Goal: Task Accomplishment & Management: Use online tool/utility

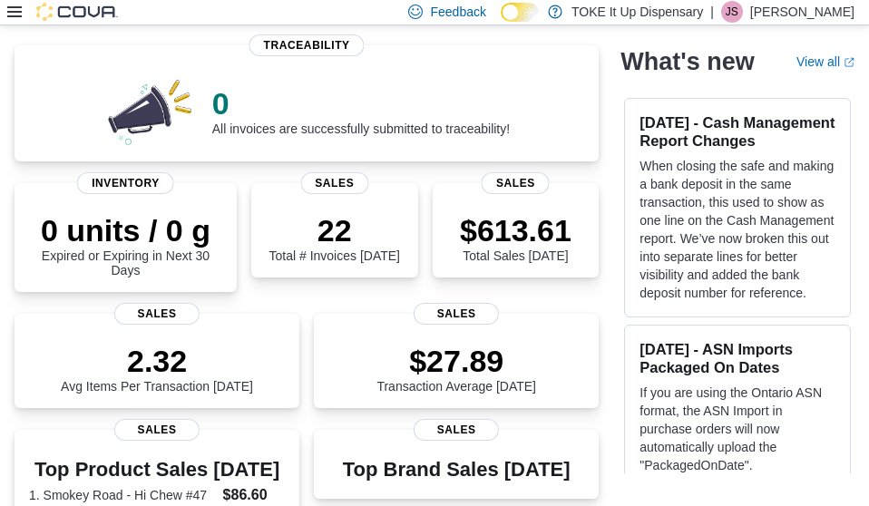
scroll to position [58, 0]
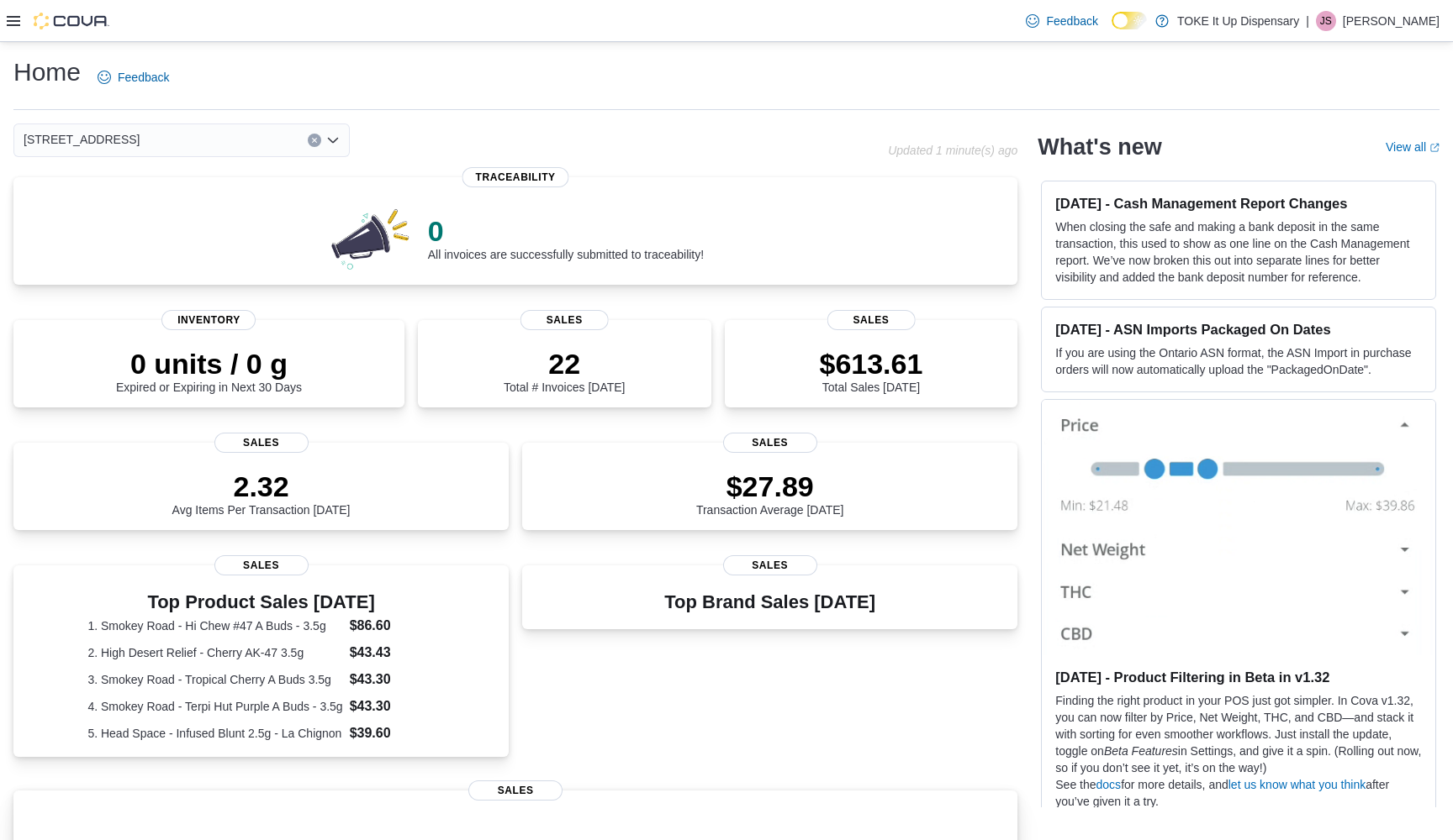
click at [527, 792] on span "Sales" at bounding box center [515, 791] width 95 height 20
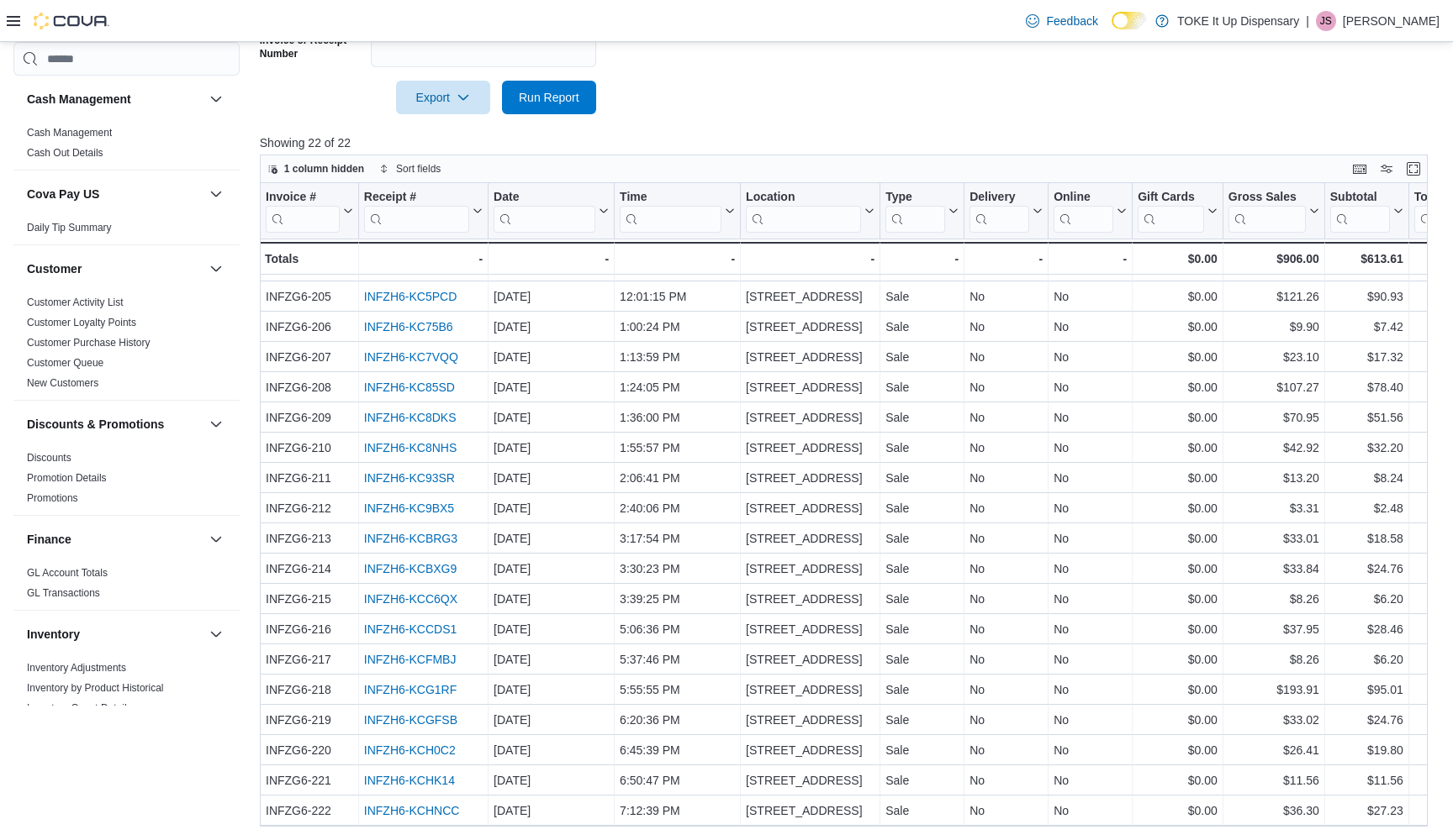
scroll to position [528, 0]
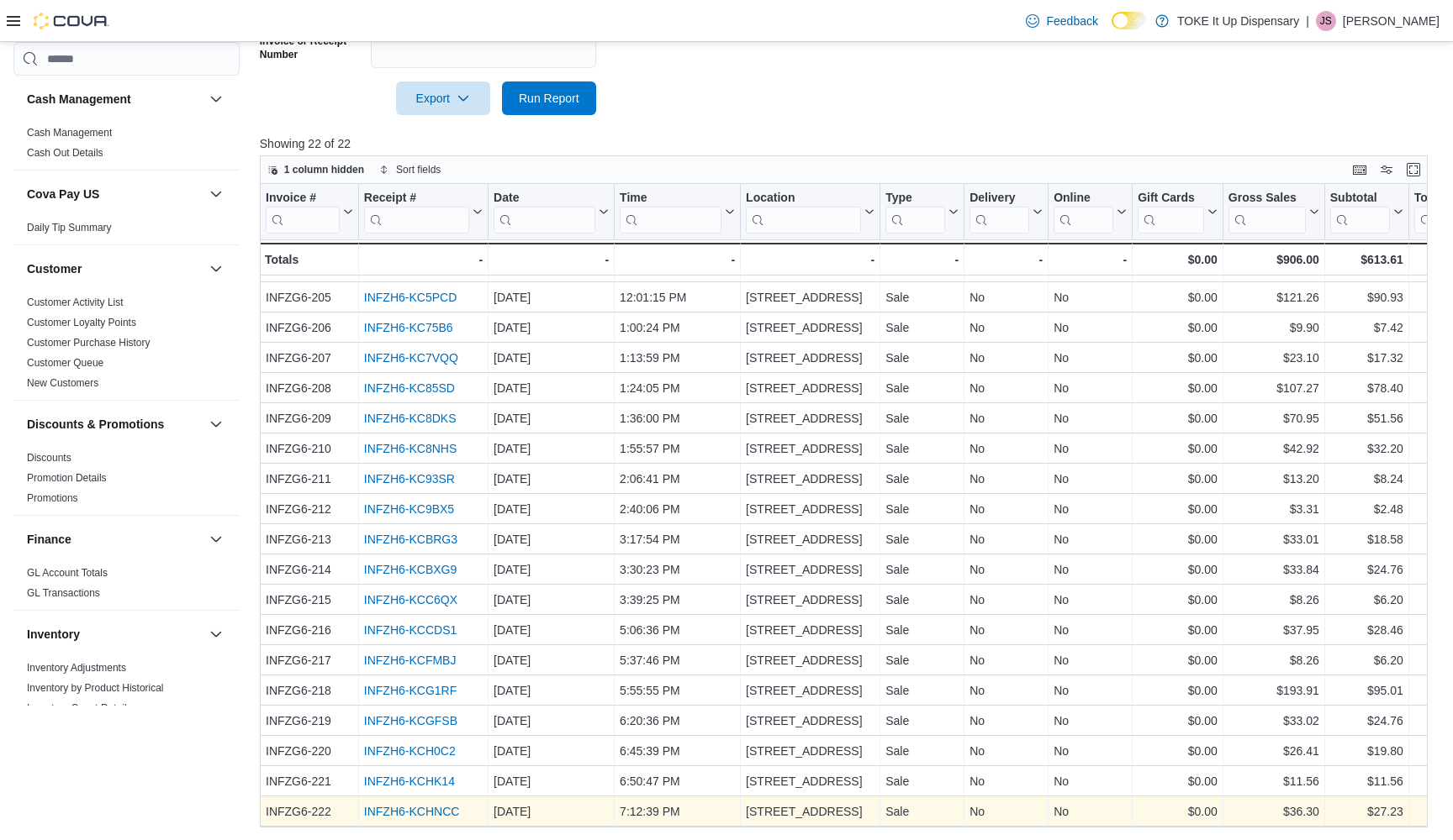
click at [425, 810] on link "INFZH6-KCHNCC" at bounding box center [411, 811] width 95 height 14
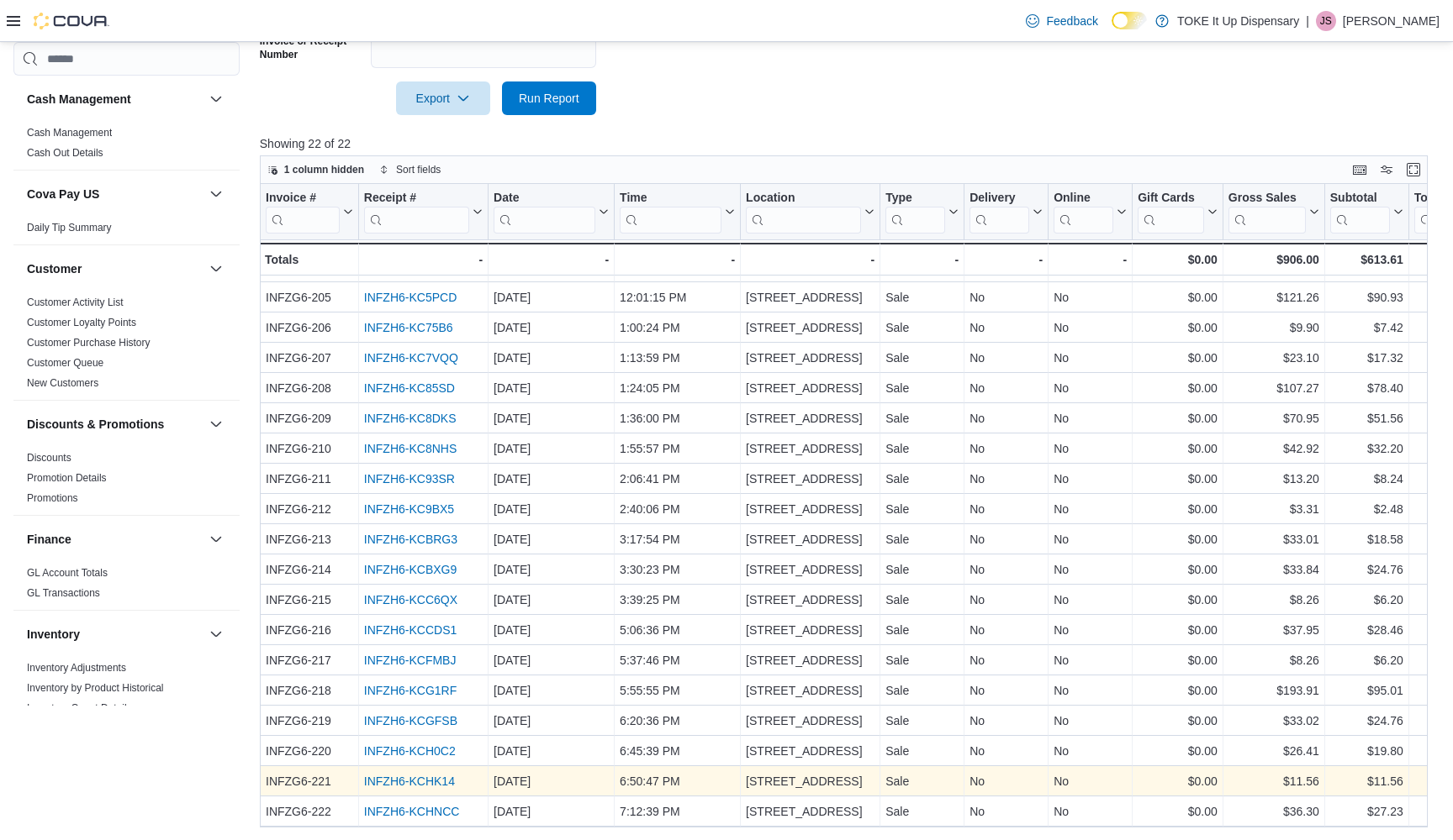
click at [407, 779] on link "INFZH6-KCHK14" at bounding box center [410, 781] width 91 height 14
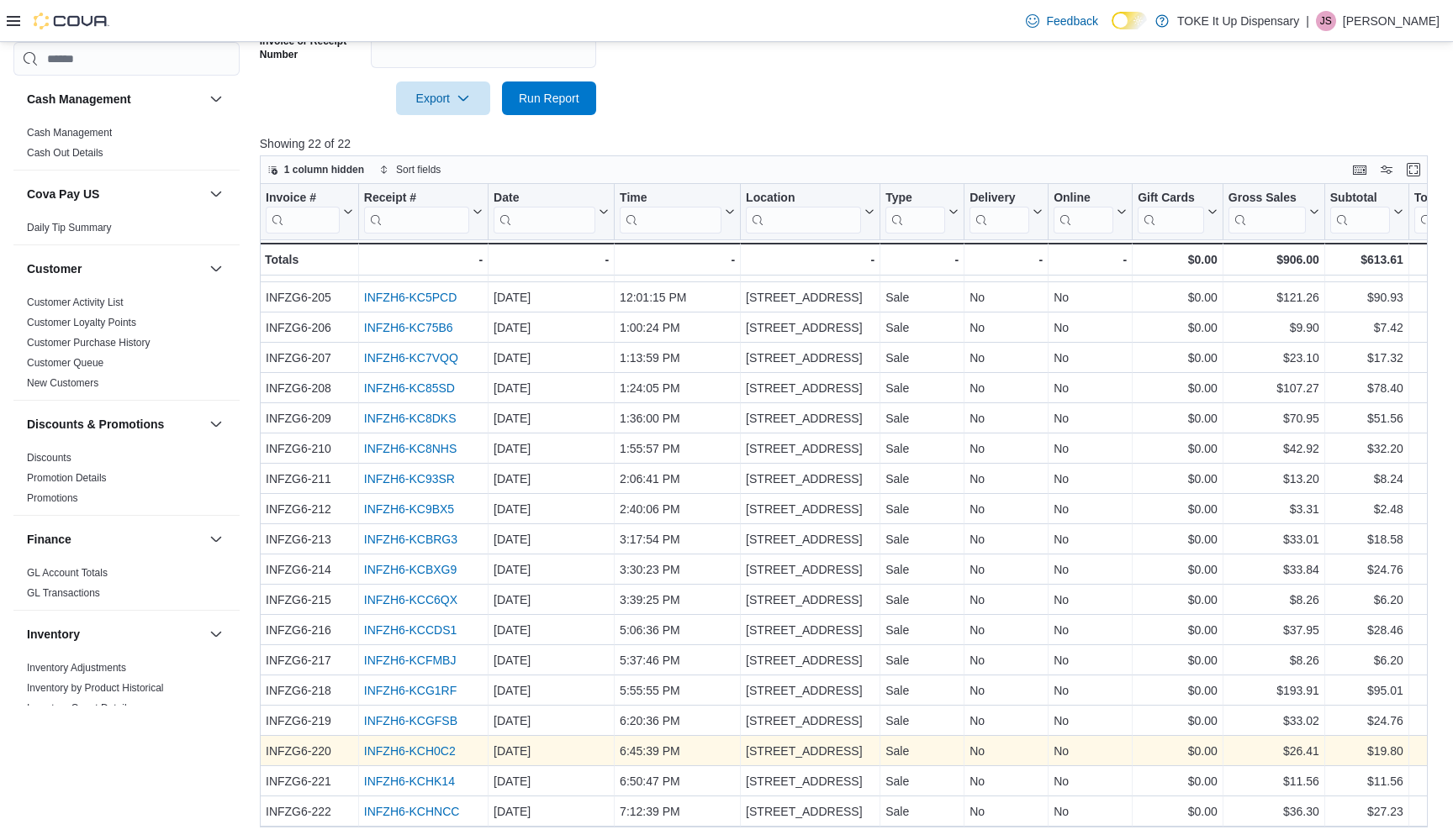
click at [433, 749] on link "INFZH6-KCH0C2" at bounding box center [410, 751] width 92 height 14
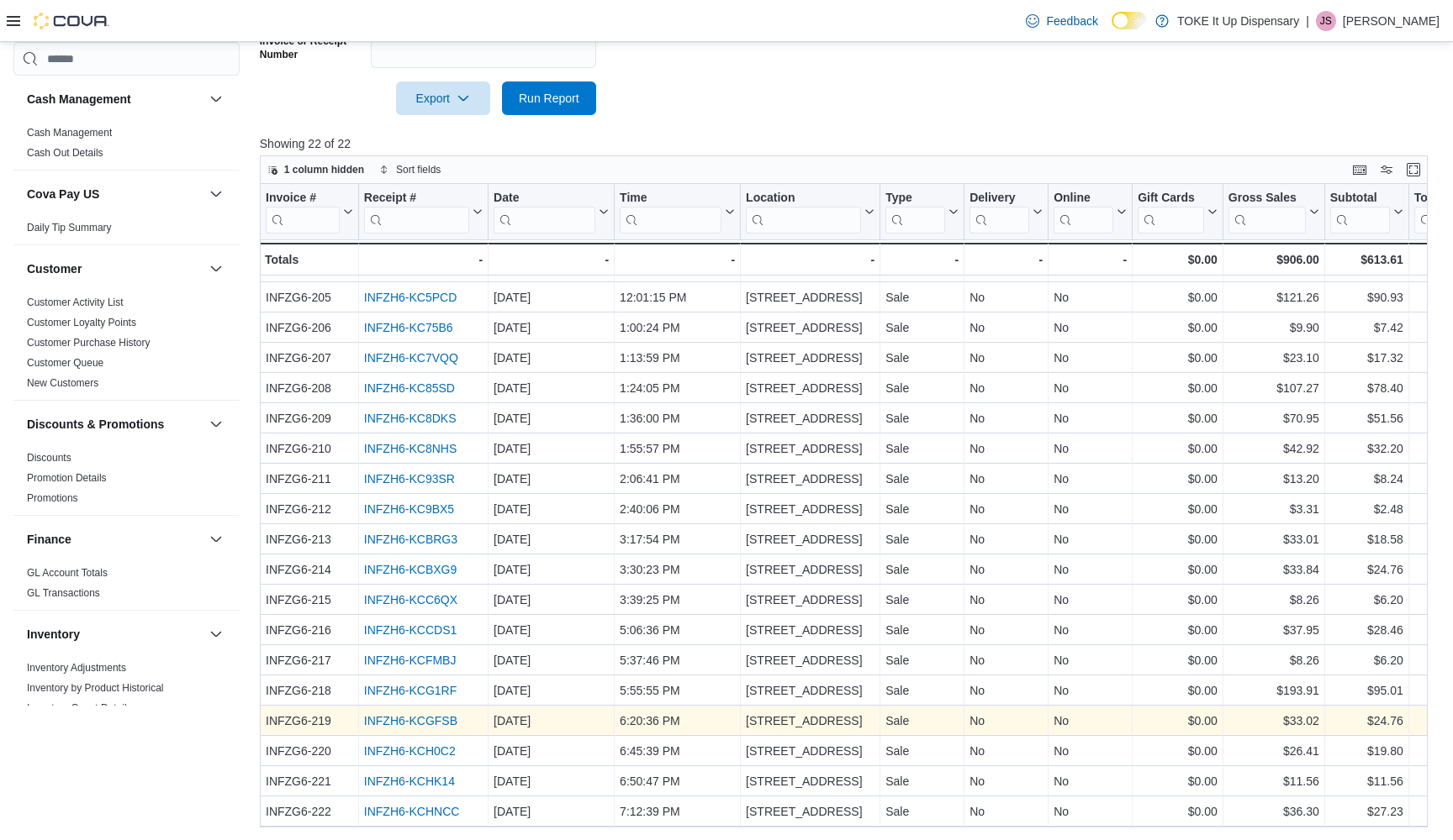
click at [436, 720] on link "INFZH6-KCGFSB" at bounding box center [411, 721] width 94 height 14
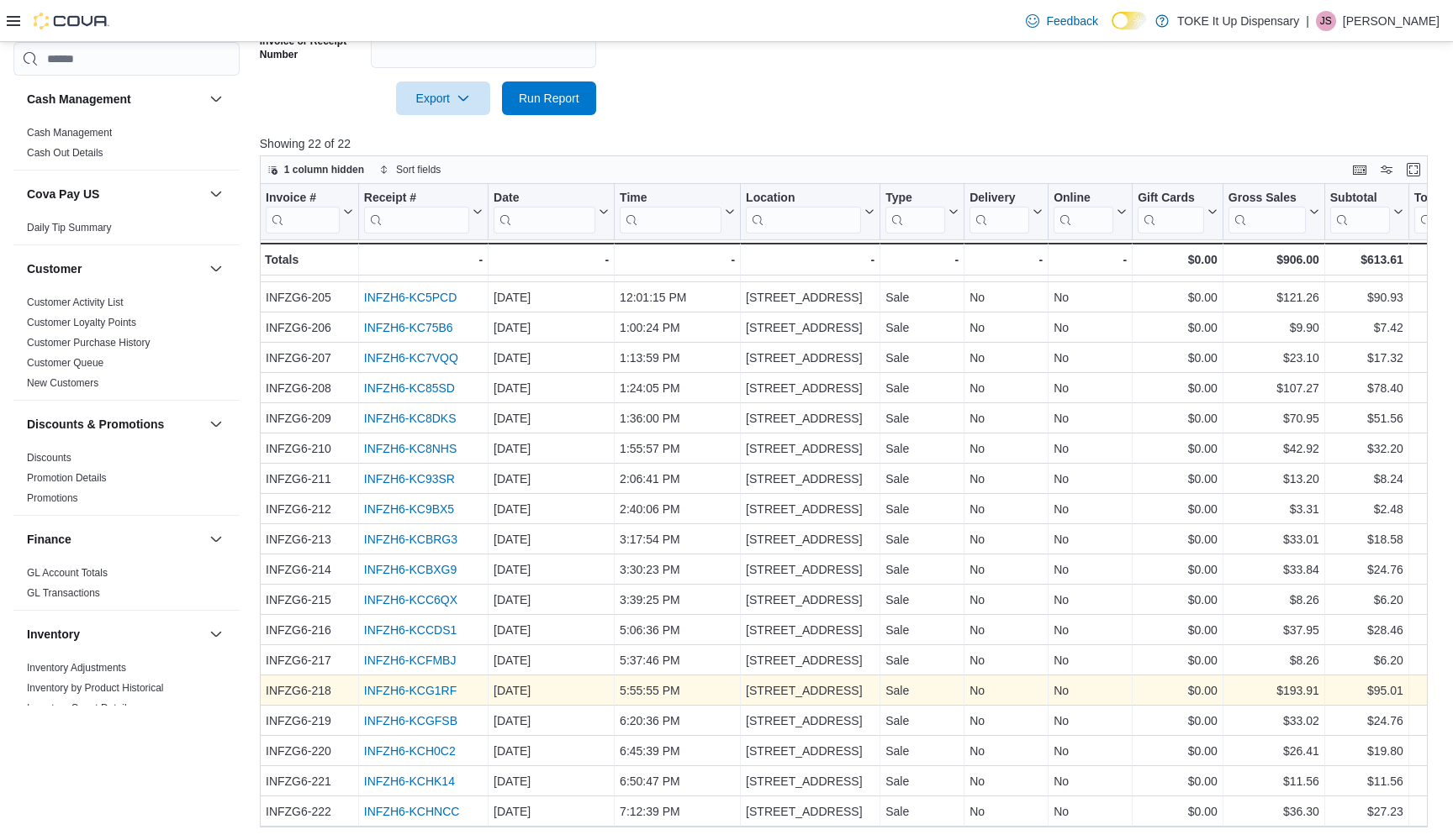
click at [425, 691] on link "INFZH6-KCG1RF" at bounding box center [411, 690] width 93 height 14
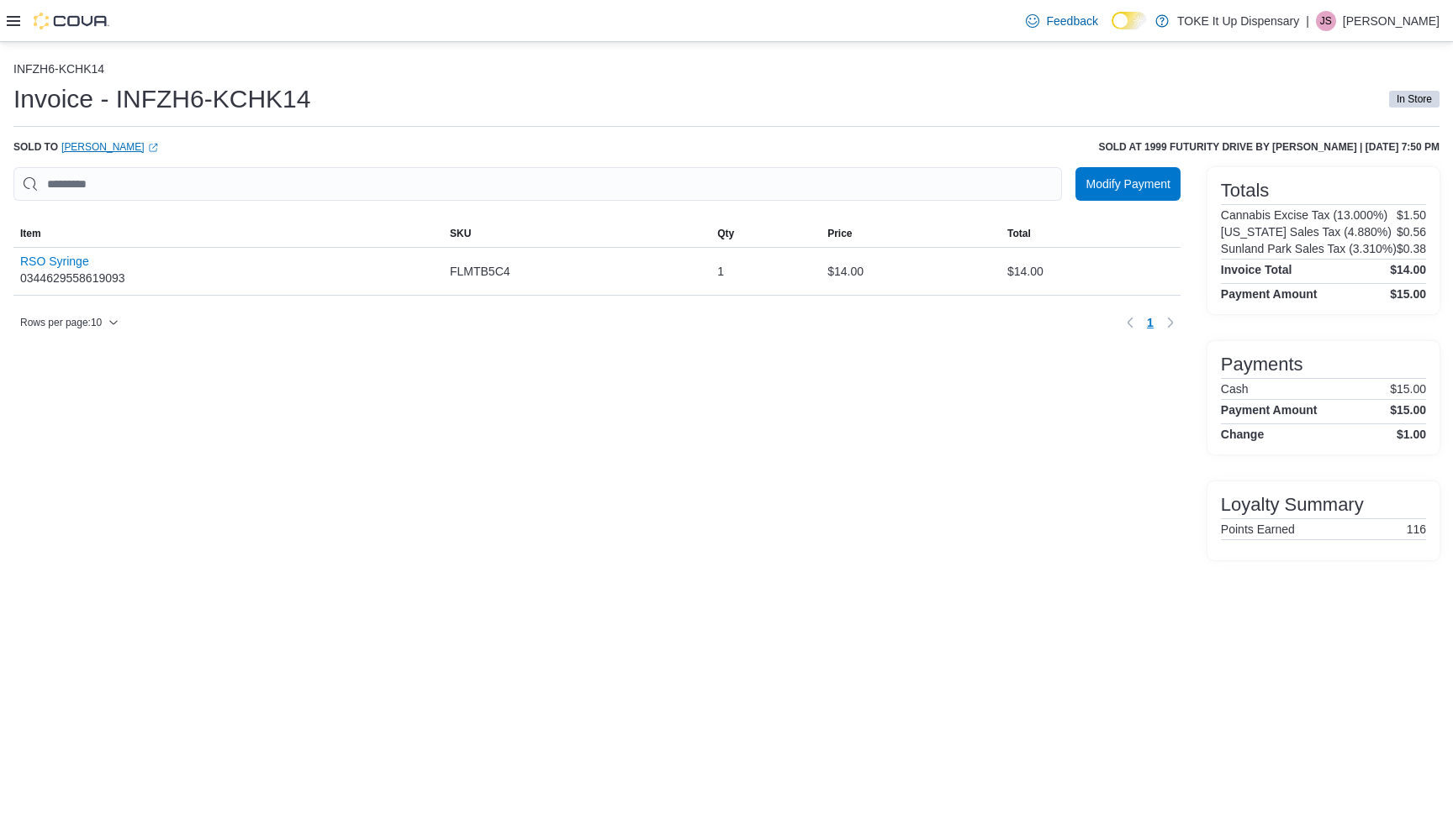
click at [113, 146] on link "[PERSON_NAME] (opens in a new tab or window)" at bounding box center [109, 146] width 96 height 14
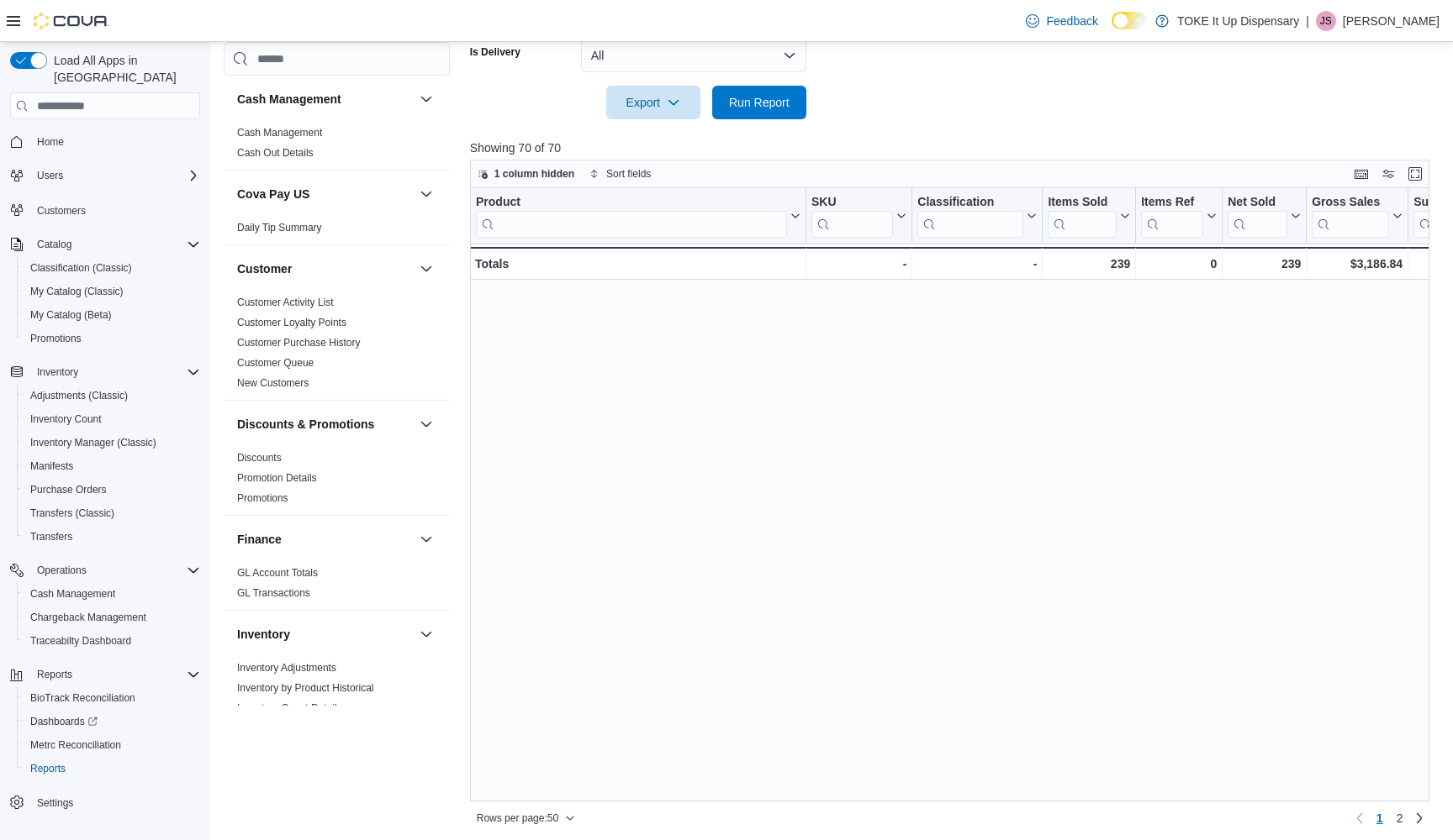
scroll to position [609, 4]
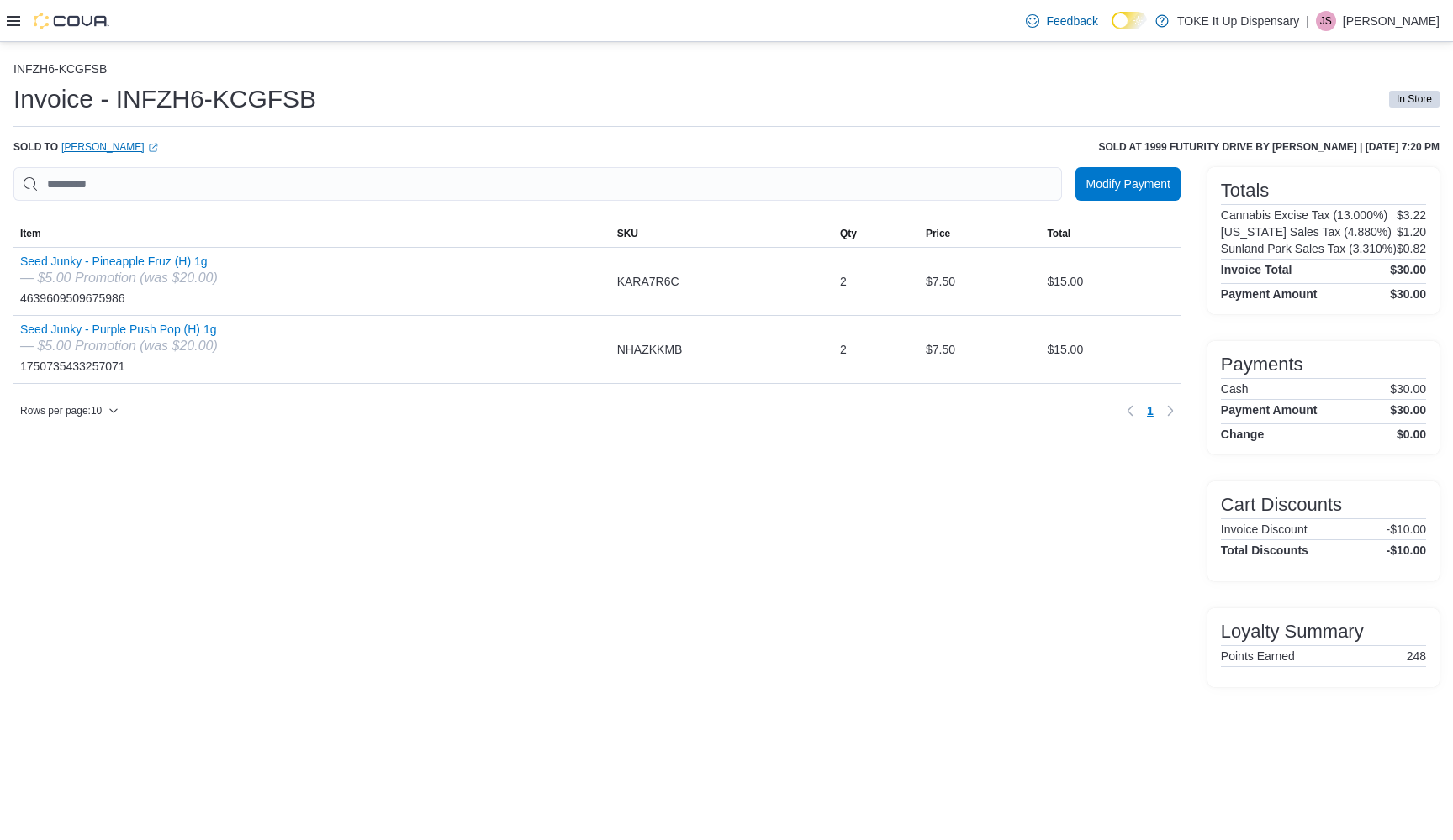
click at [115, 143] on link "Jose Mendoza (opens in a new tab or window)" at bounding box center [109, 146] width 96 height 14
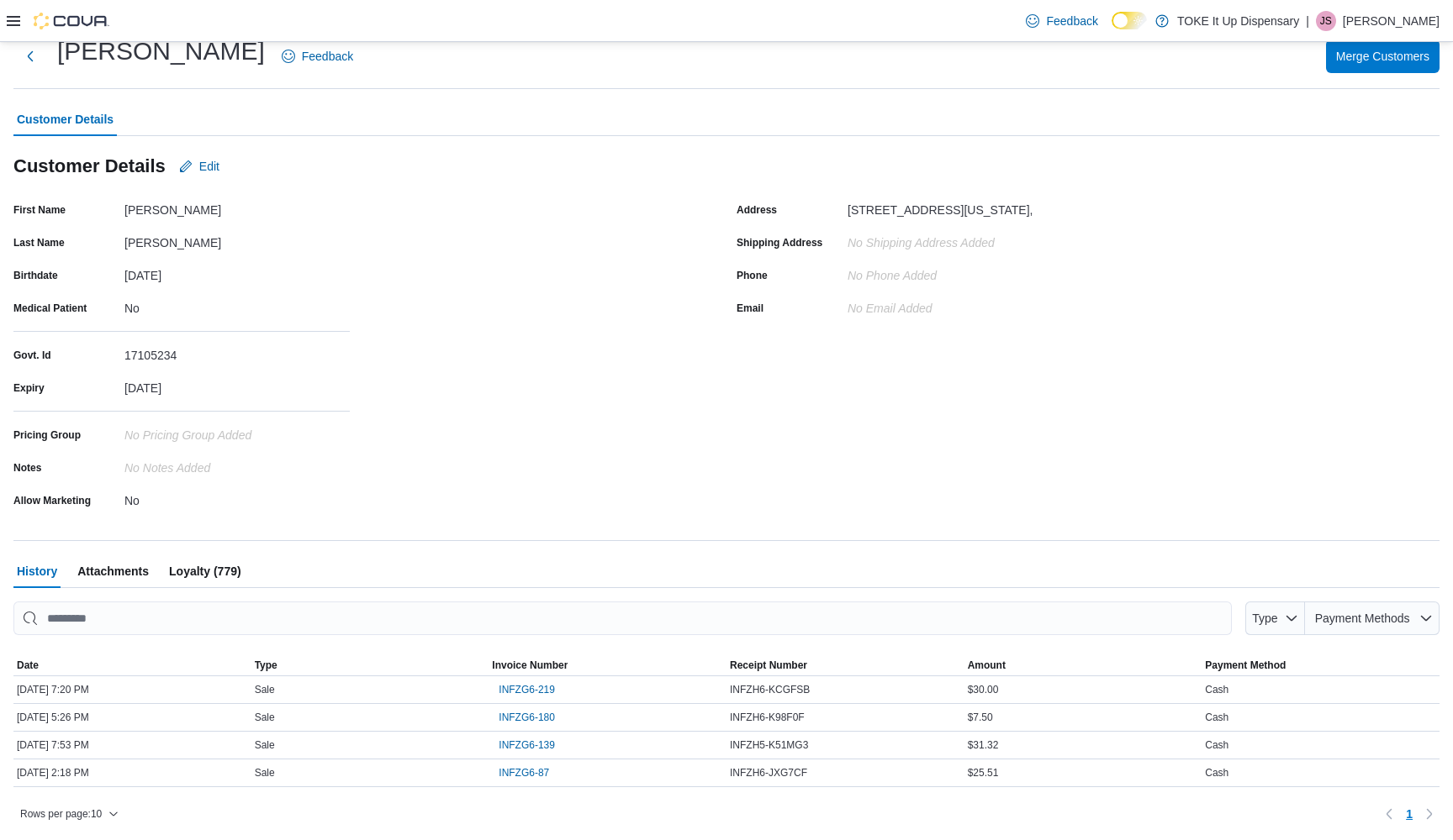
scroll to position [51, 0]
click at [536, 719] on span "INFZG6-180" at bounding box center [526, 717] width 57 height 14
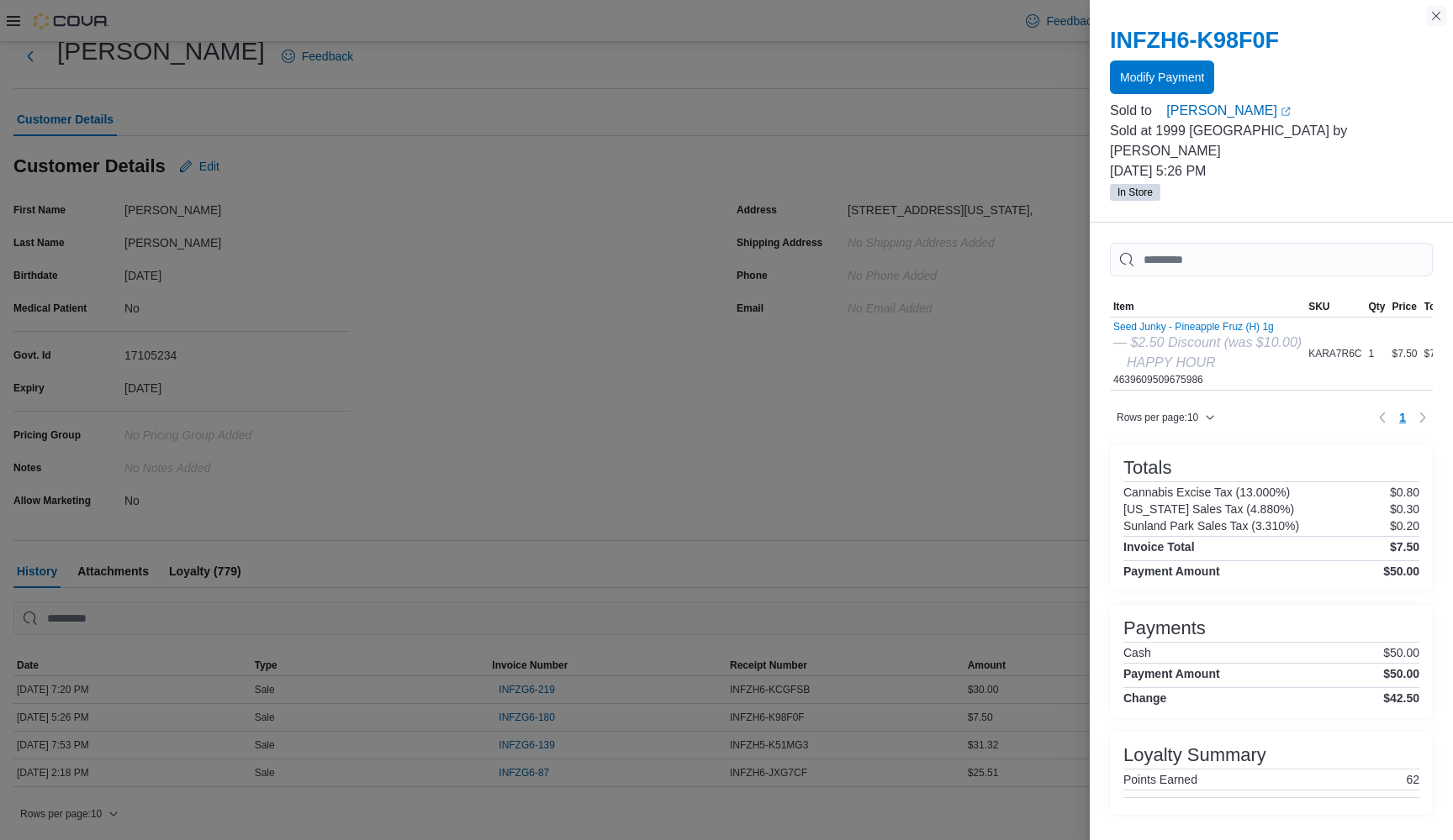
click at [1435, 17] on button "Close this dialog" at bounding box center [1436, 16] width 20 height 20
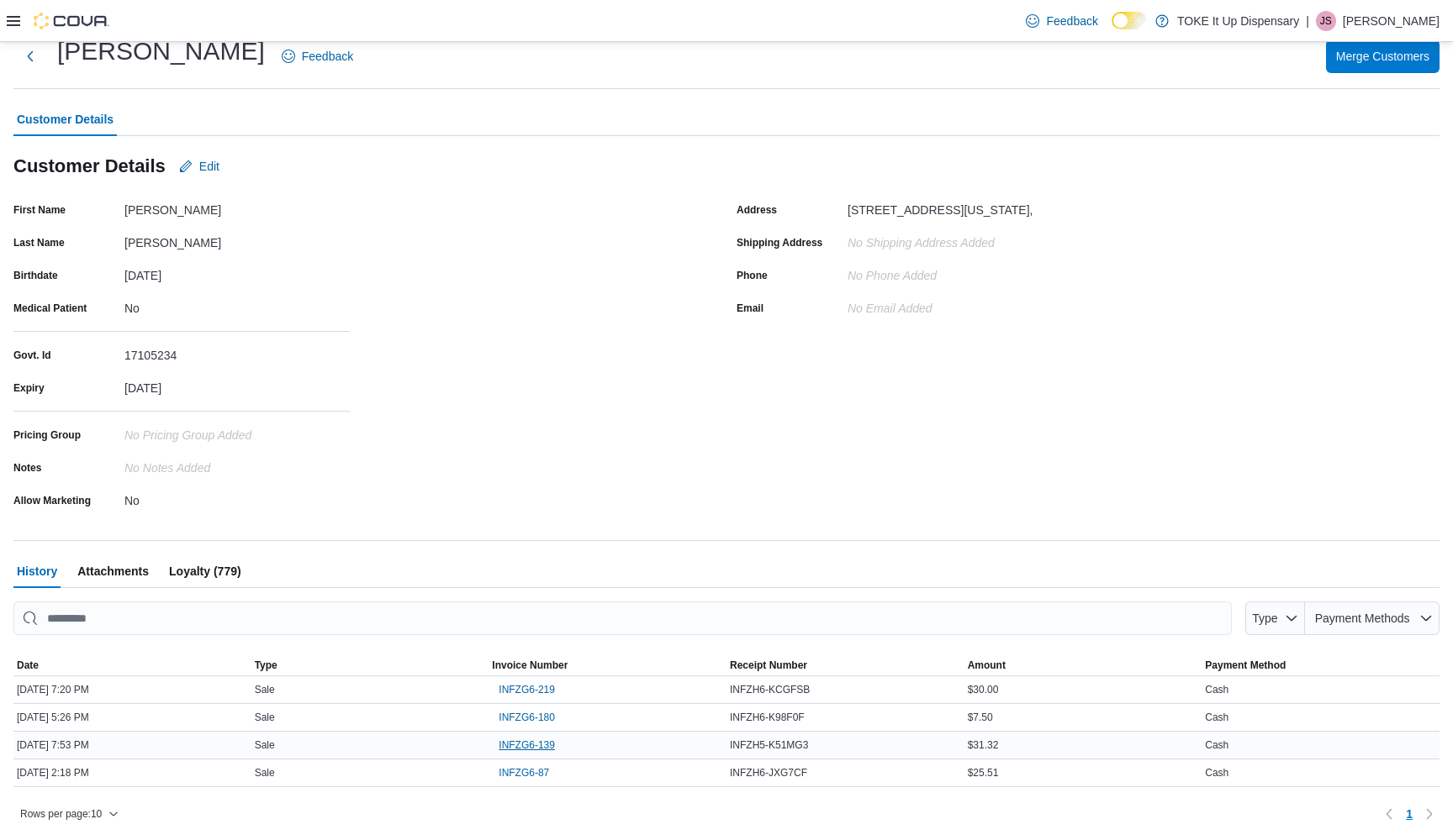
click at [527, 745] on span "INFZG6-139" at bounding box center [526, 745] width 57 height 14
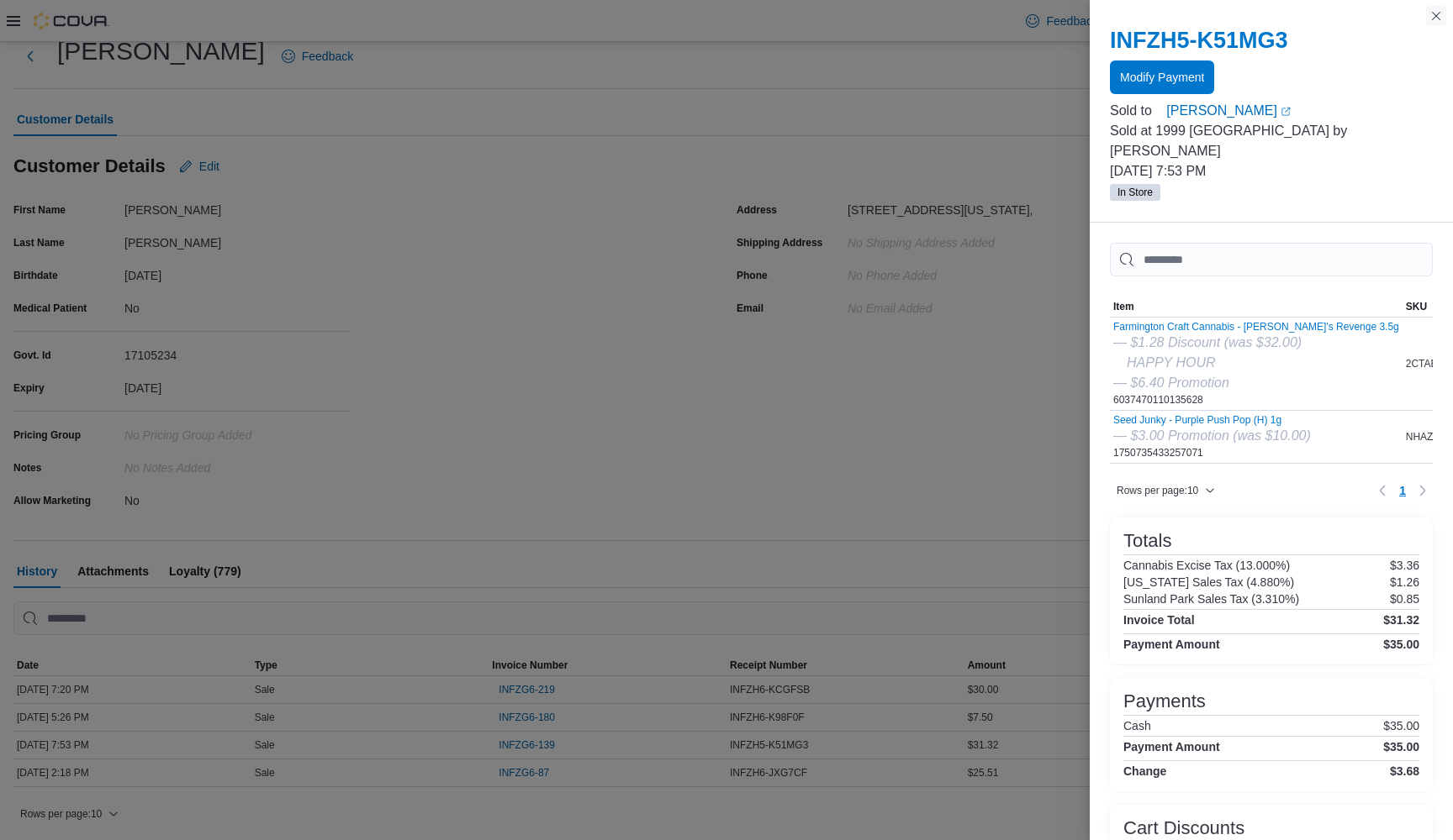
click at [1436, 14] on button "Close this dialog" at bounding box center [1436, 16] width 20 height 20
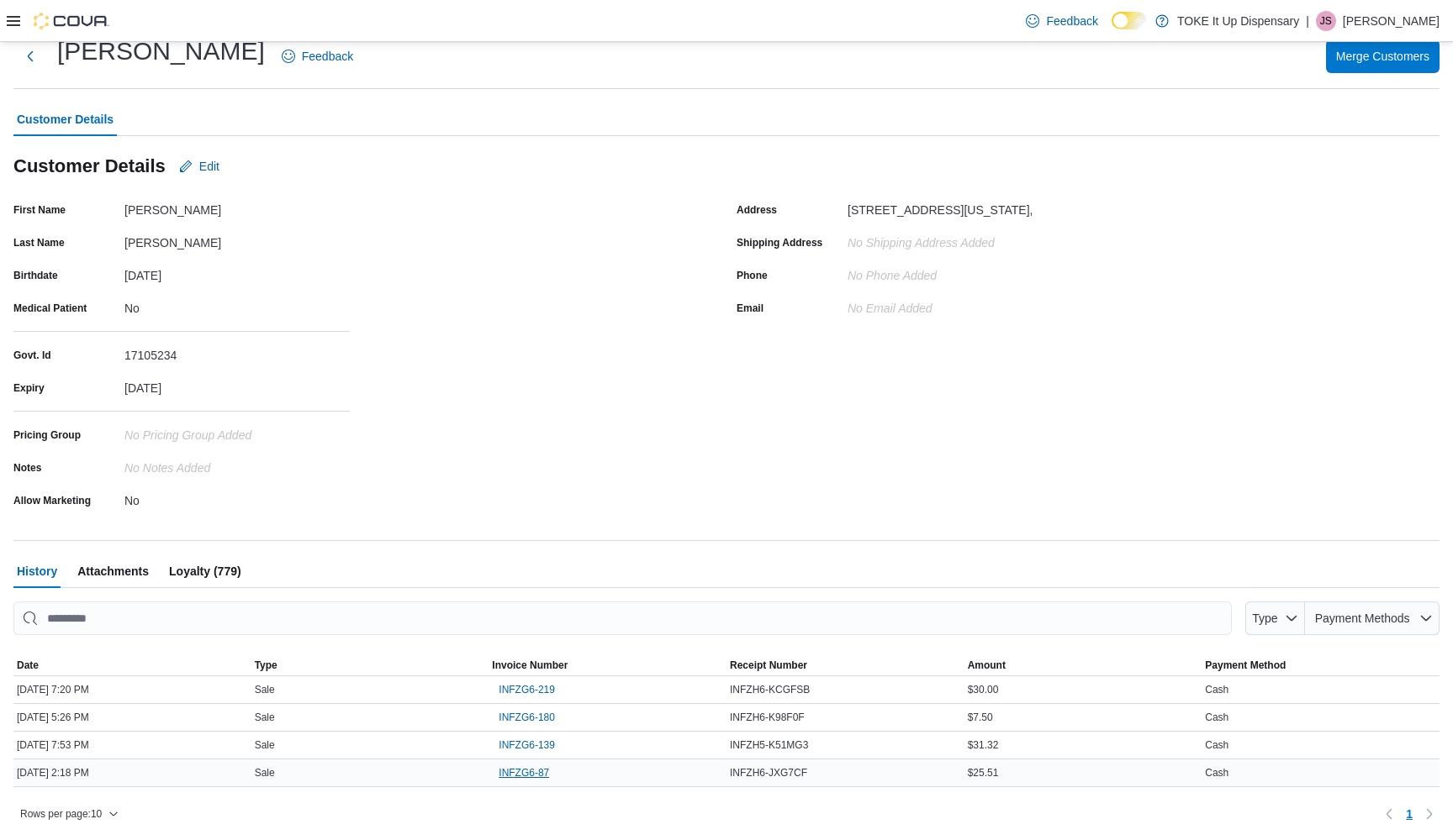
click at [526, 771] on span "INFZG6-87" at bounding box center [524, 772] width 50 height 14
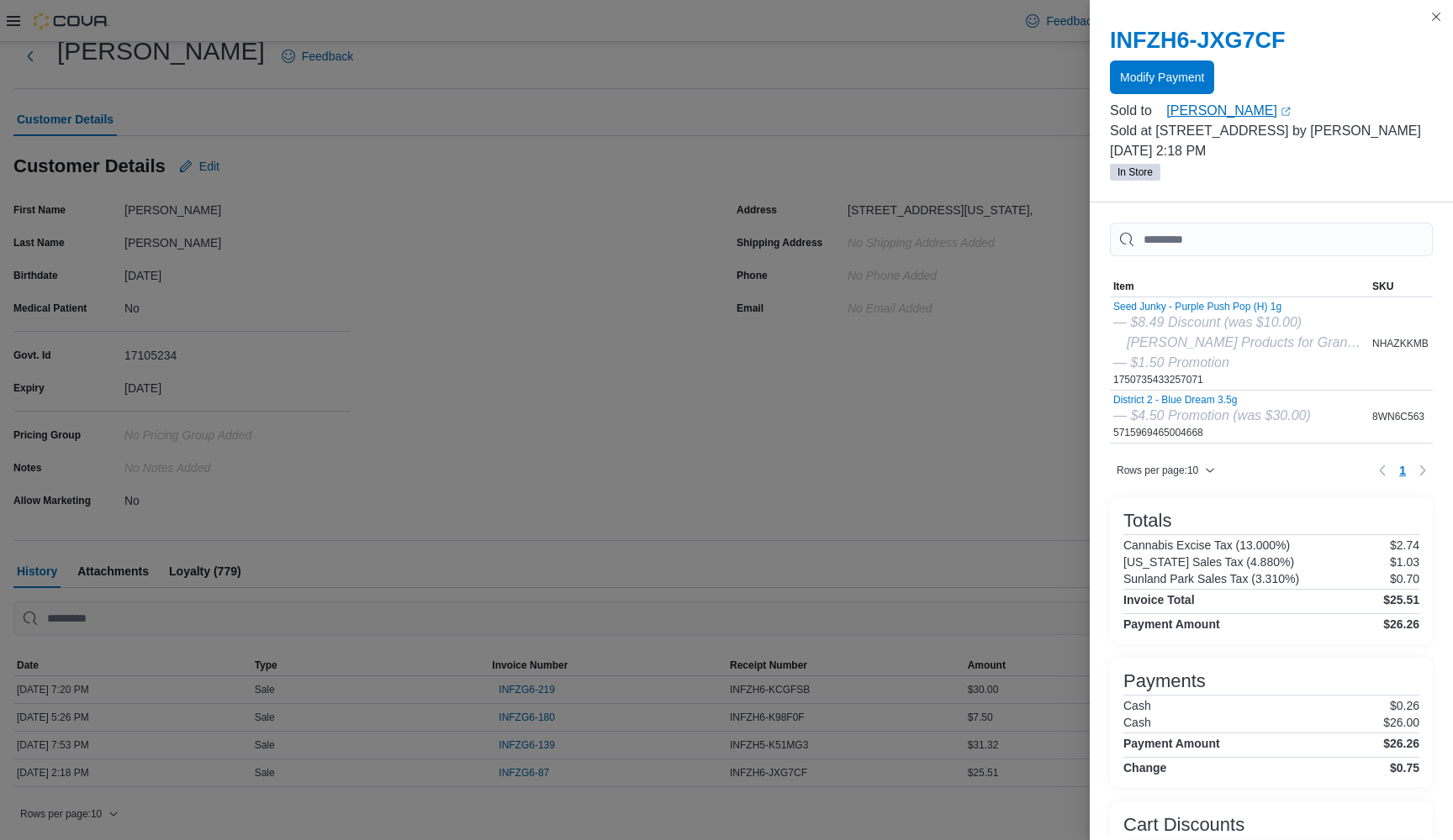
click at [1217, 109] on link "Jose Mendoza (opens in a new tab or window)" at bounding box center [1299, 111] width 267 height 20
click at [1436, 15] on button "Close this dialog" at bounding box center [1436, 16] width 20 height 20
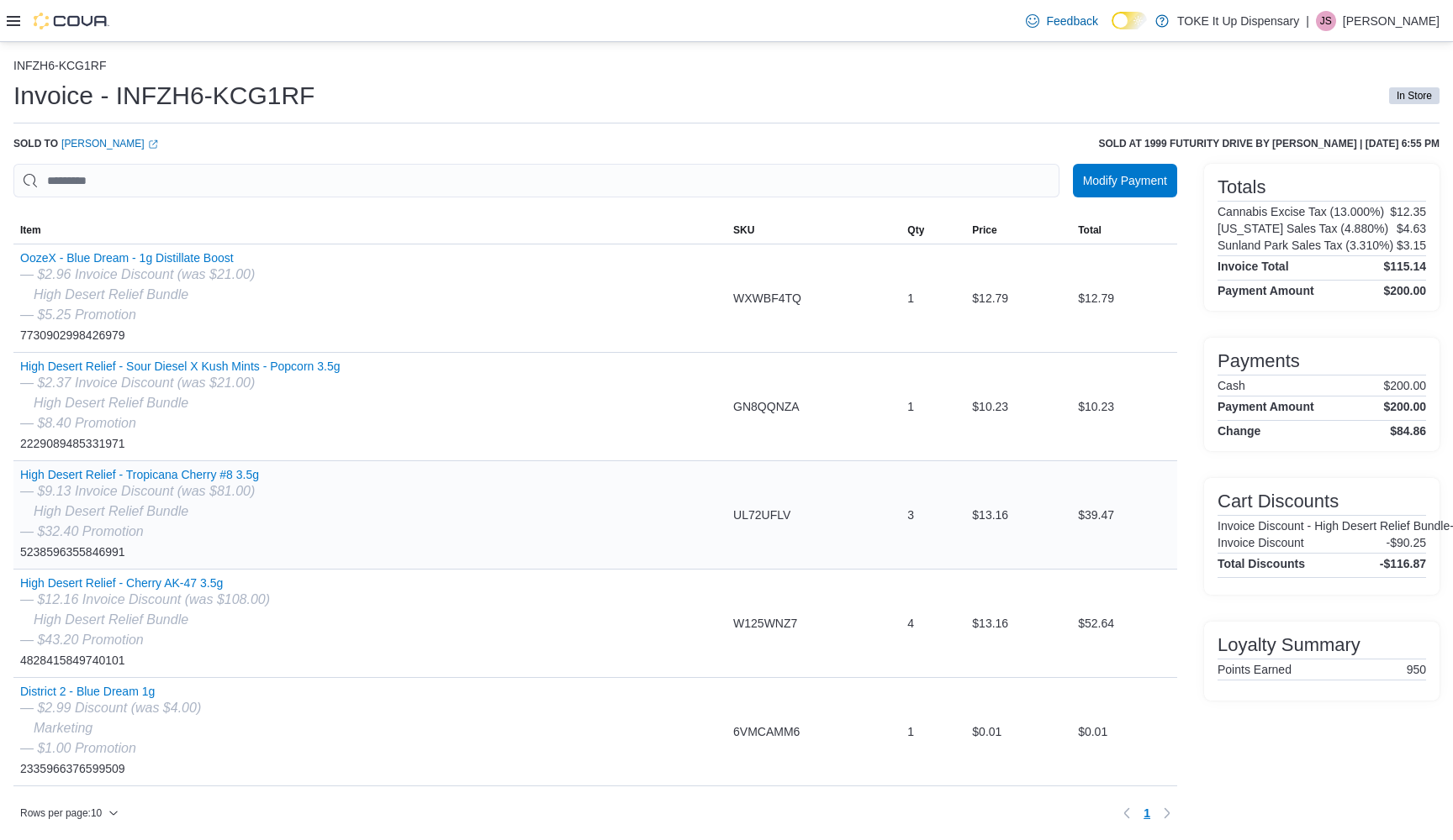
scroll to position [3, 0]
click at [147, 142] on link "Nicole Ponce-alanis (opens in a new tab or window)" at bounding box center [109, 144] width 96 height 14
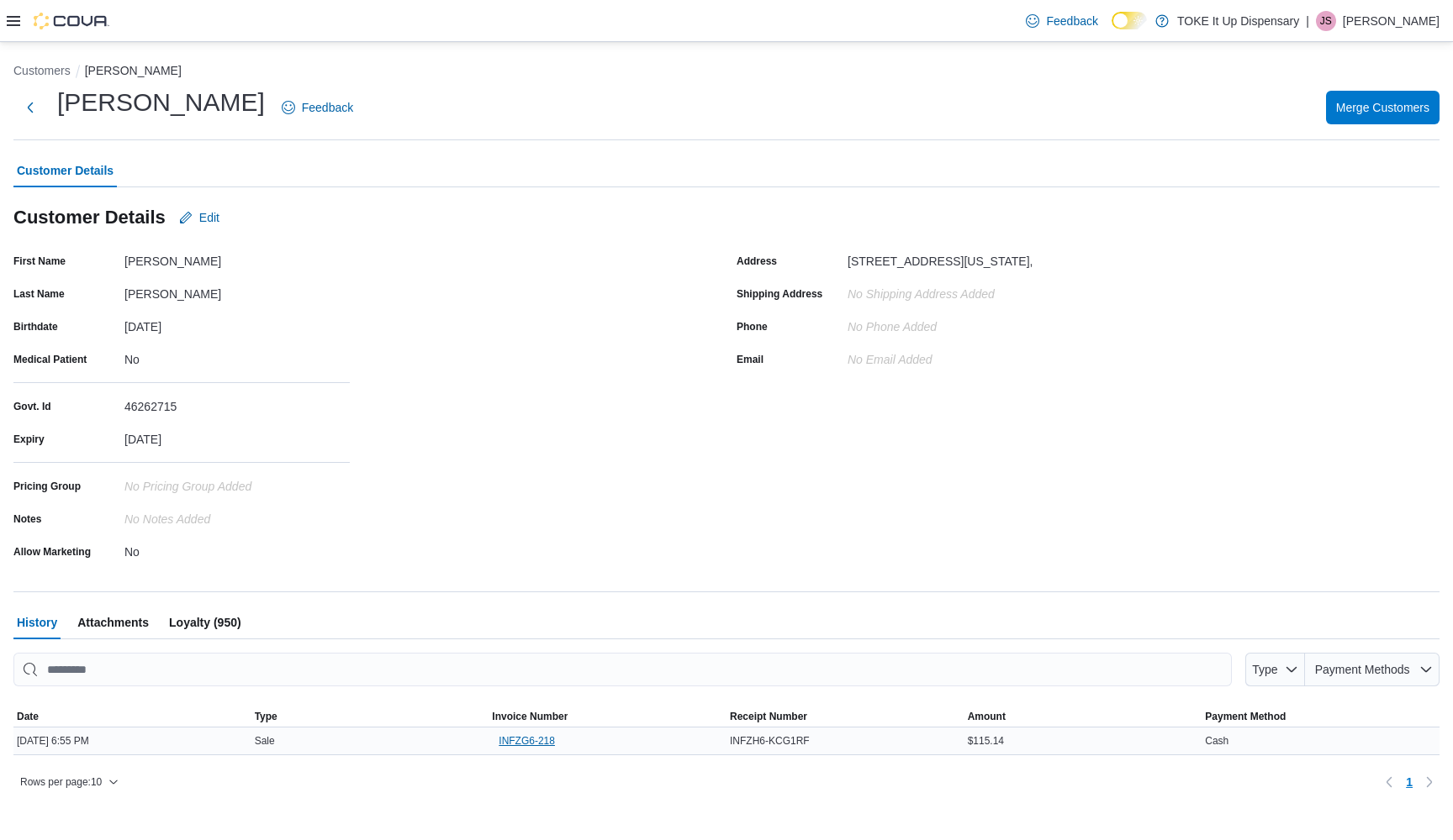
click at [525, 741] on span "INFZG6-218" at bounding box center [526, 741] width 57 height 14
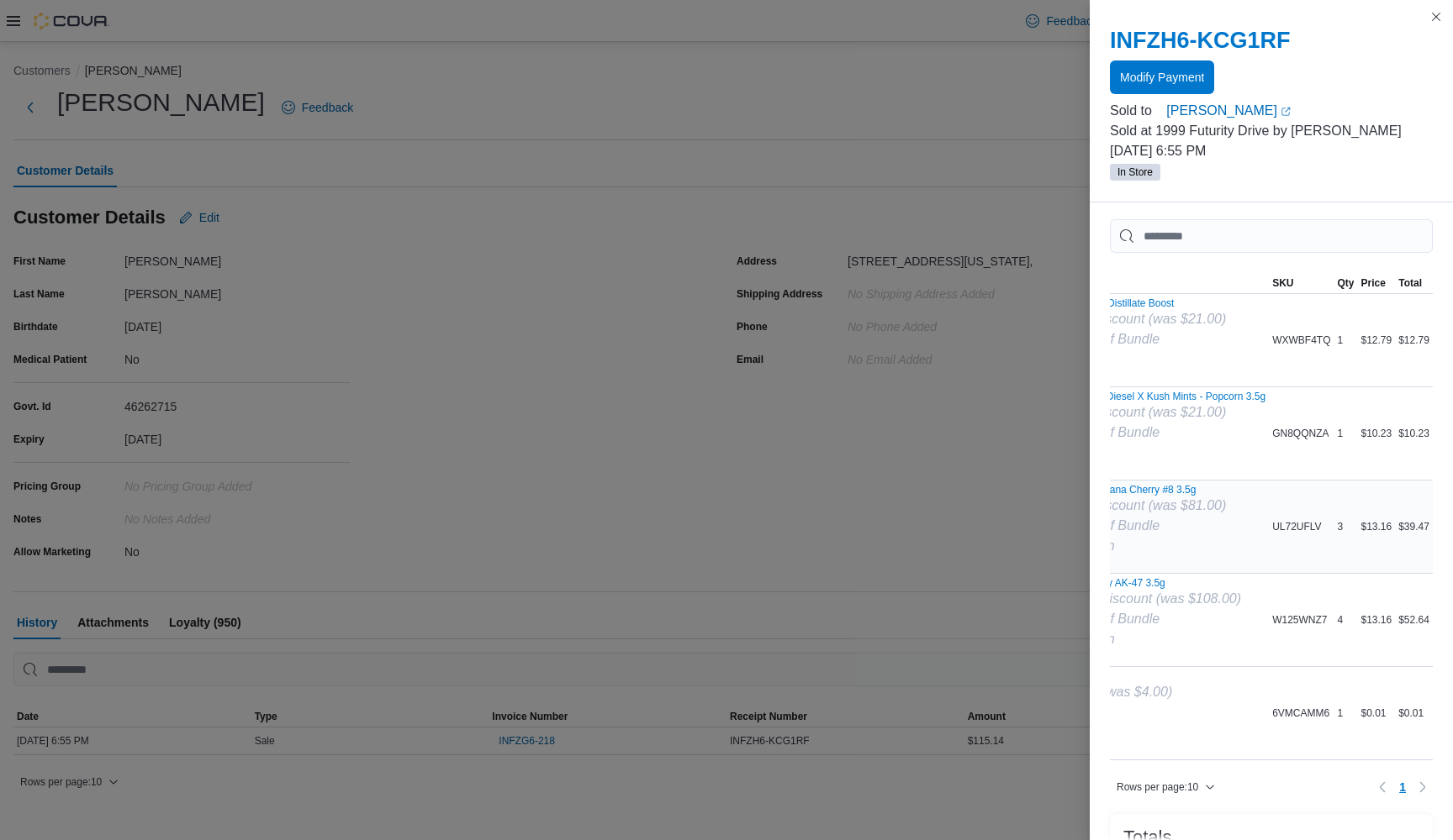
scroll to position [0, 122]
click at [1440, 14] on button "Close this dialog" at bounding box center [1436, 16] width 20 height 20
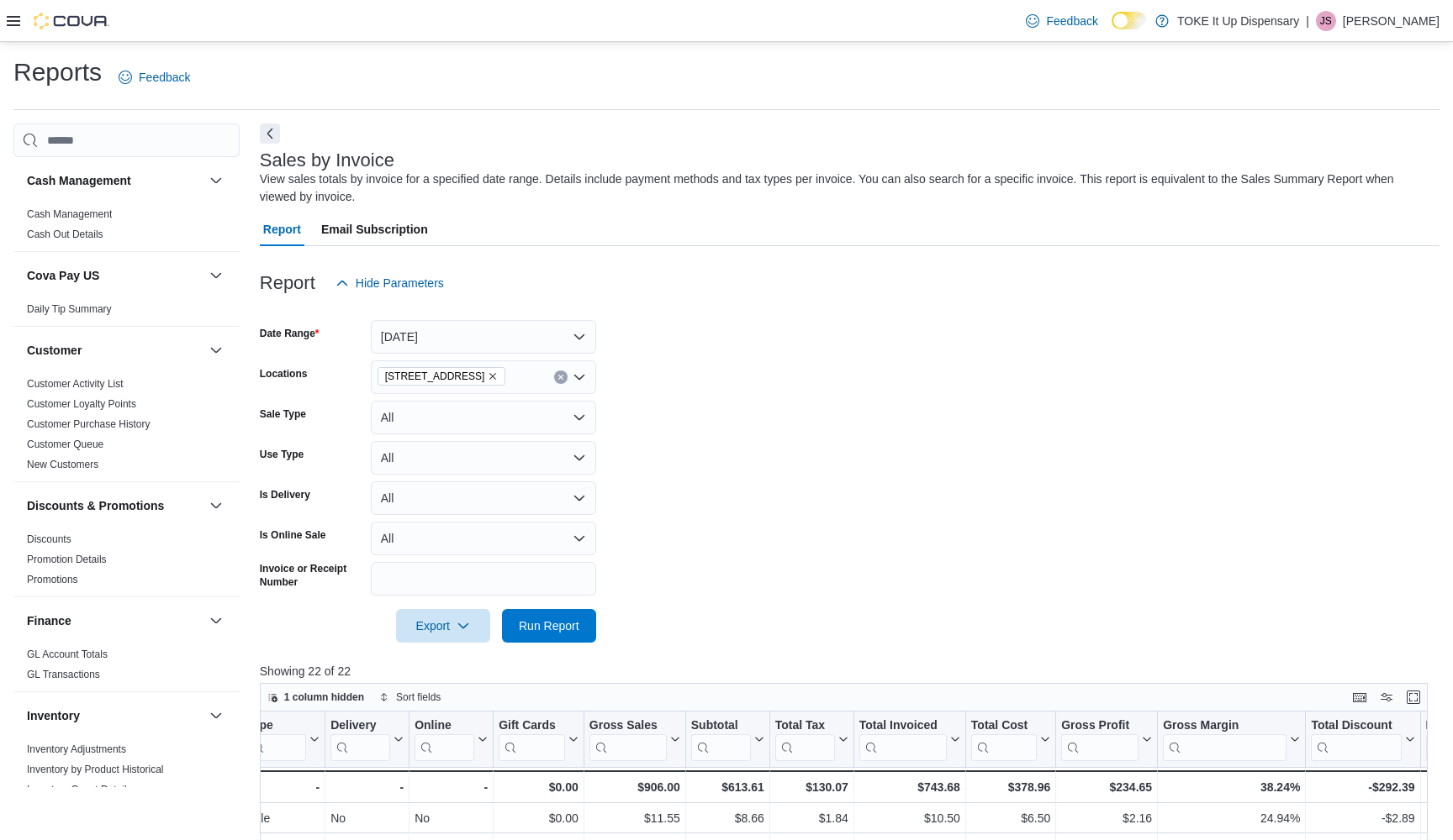
click at [14, 20] on icon at bounding box center [13, 20] width 14 height 10
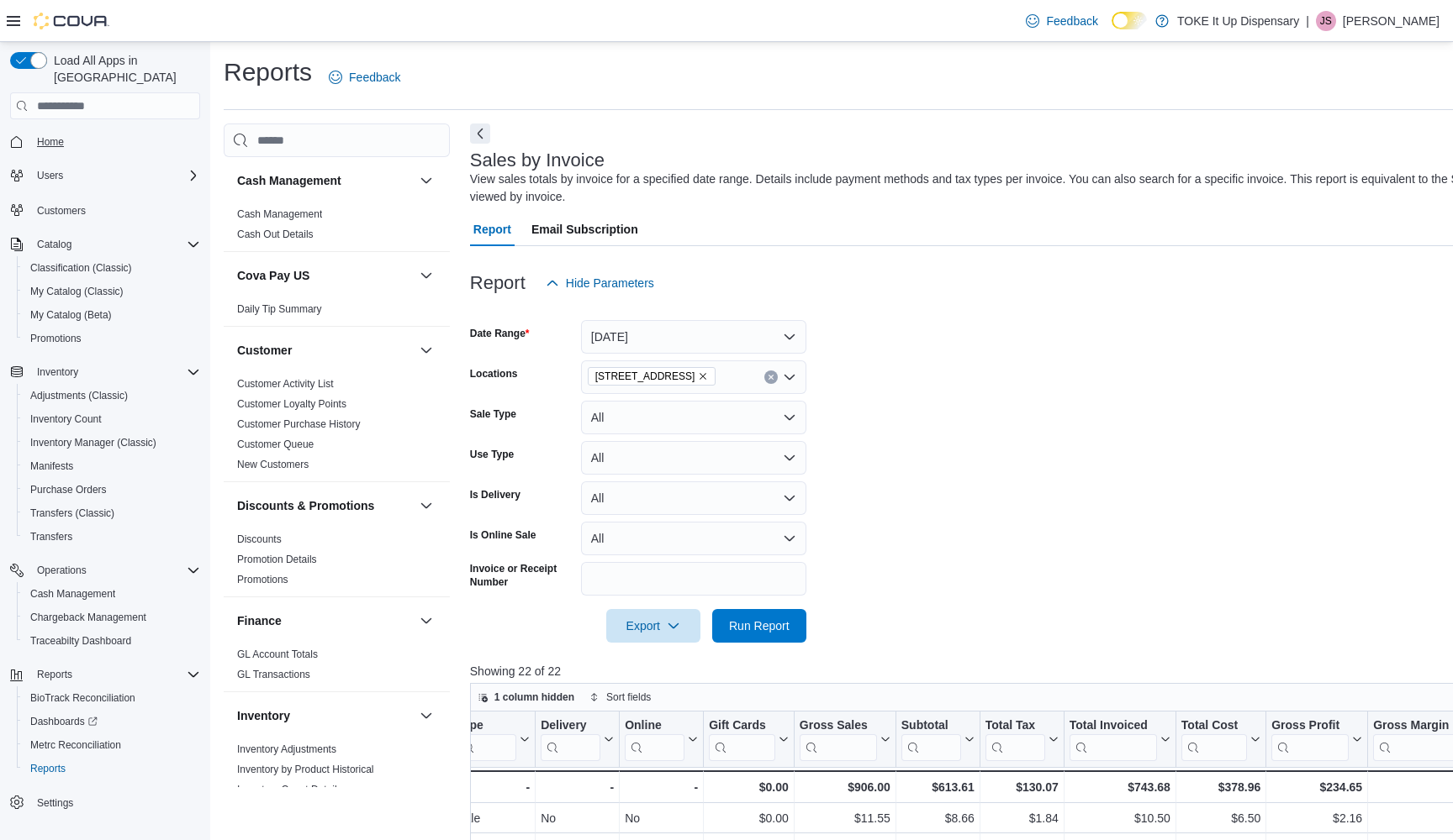
click at [57, 135] on span "Home" at bounding box center [50, 142] width 27 height 14
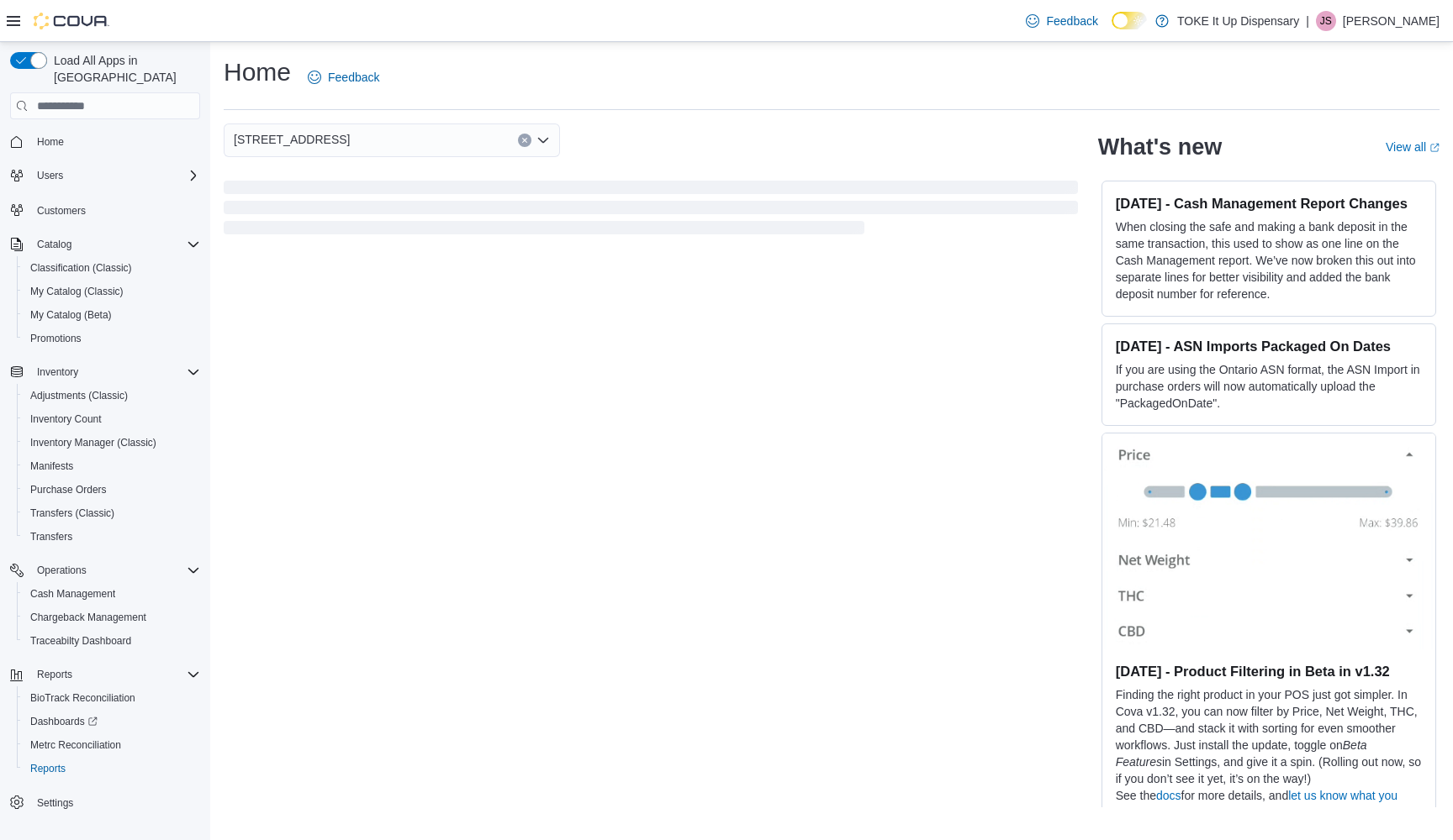
click at [727, 120] on div "Home Feedback 1999 Futurity Drive What's new View all (opens in a new tab or wi…" at bounding box center [831, 431] width 1243 height 779
click at [49, 135] on span "Home" at bounding box center [50, 142] width 27 height 14
click at [57, 332] on span "Promotions" at bounding box center [56, 338] width 51 height 14
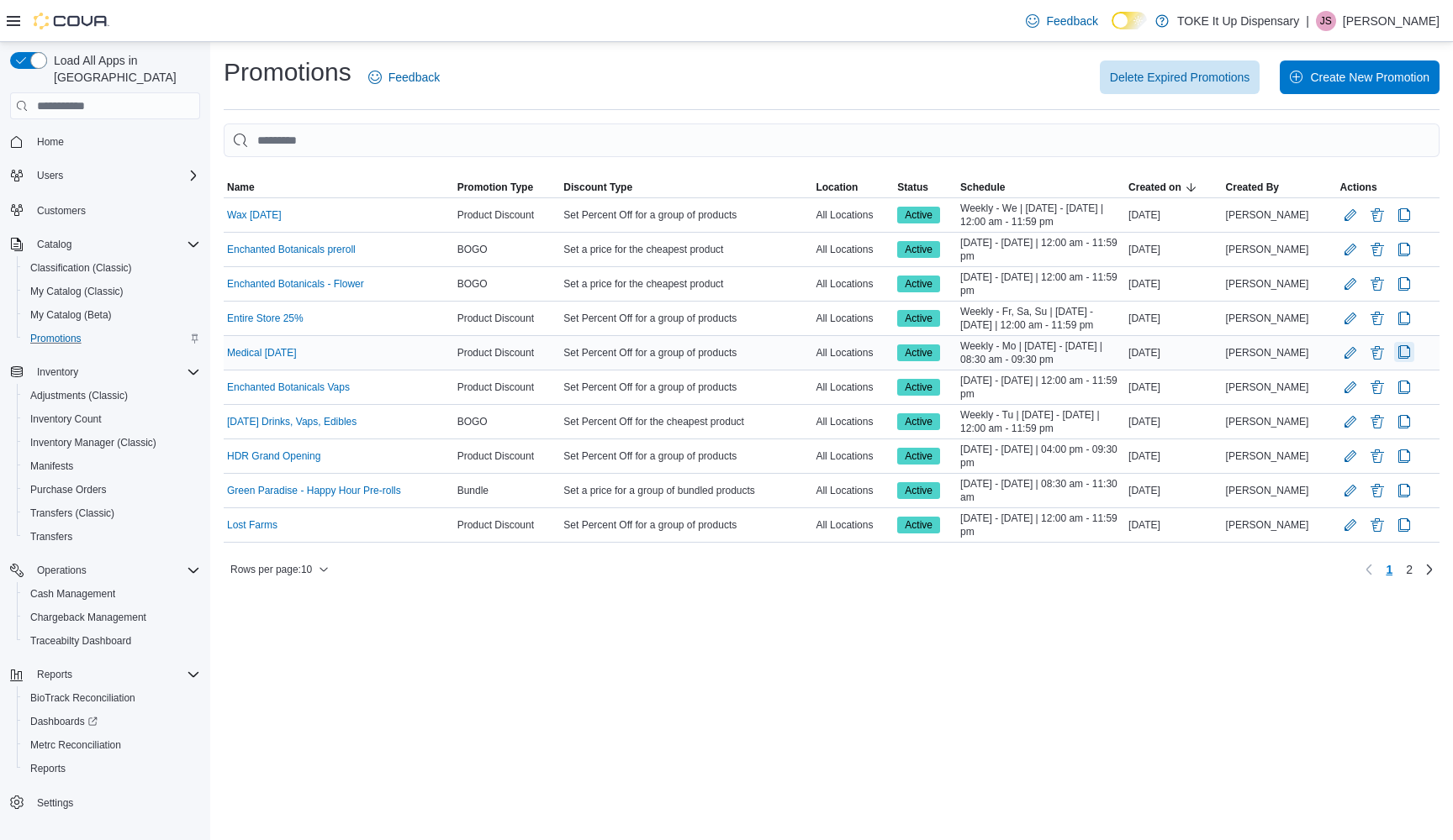
click at [1402, 348] on button "Clone Promotion" at bounding box center [1404, 352] width 20 height 20
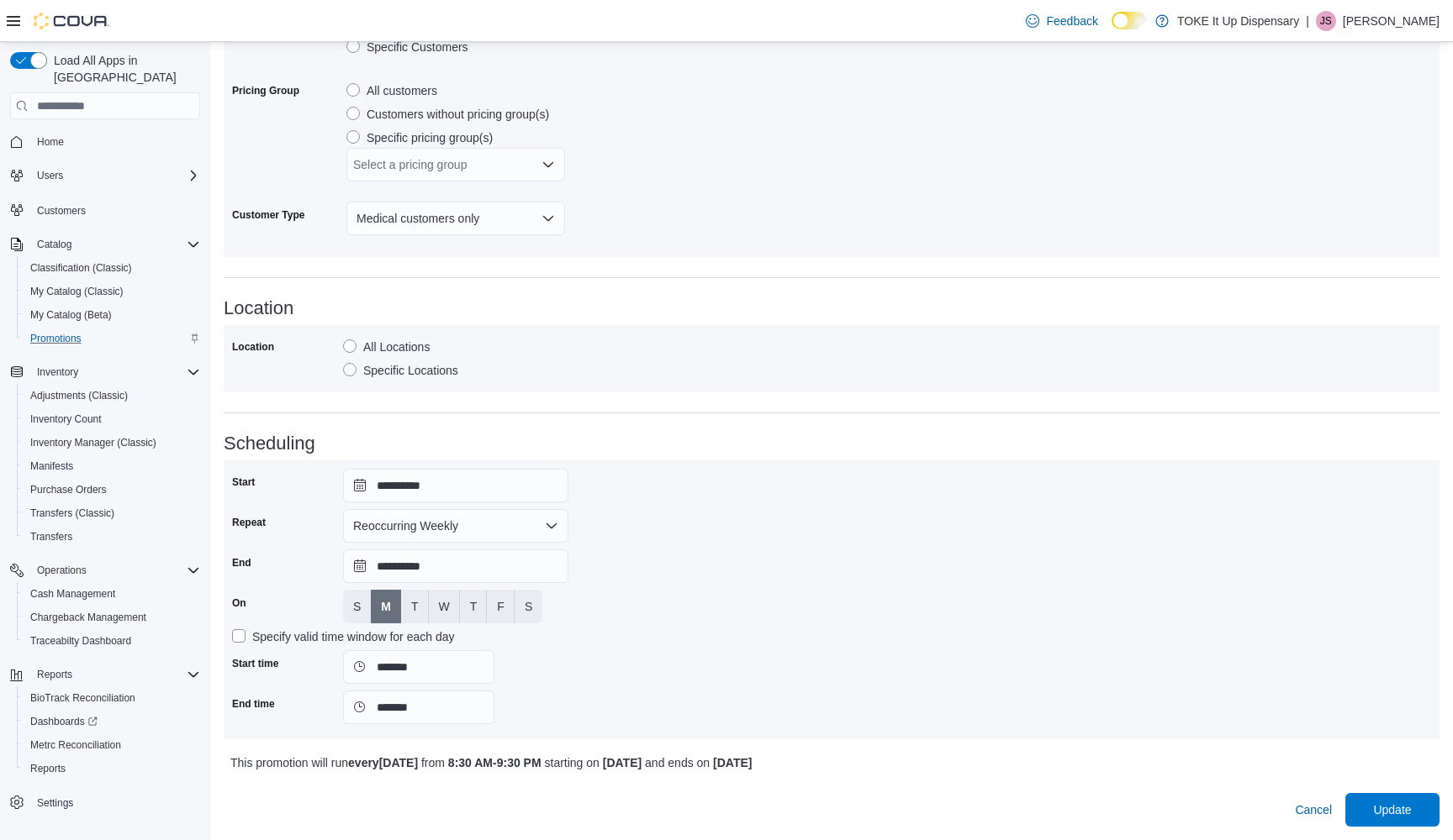
scroll to position [992, 0]
click at [1318, 811] on span "Cancel" at bounding box center [1313, 810] width 37 height 17
